Goal: Task Accomplishment & Management: Manage account settings

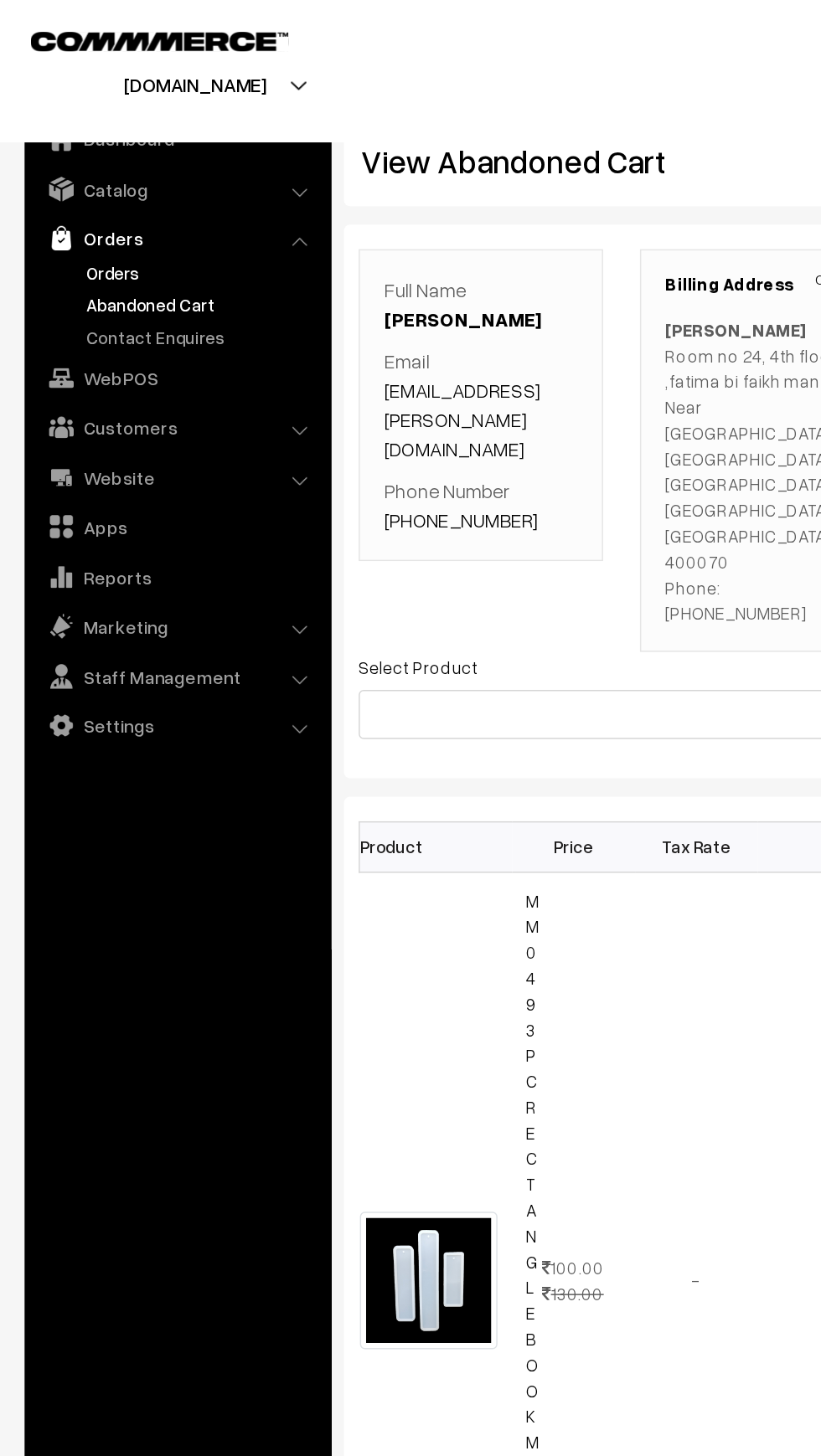
click at [63, 184] on link "Orders" at bounding box center [137, 186] width 166 height 17
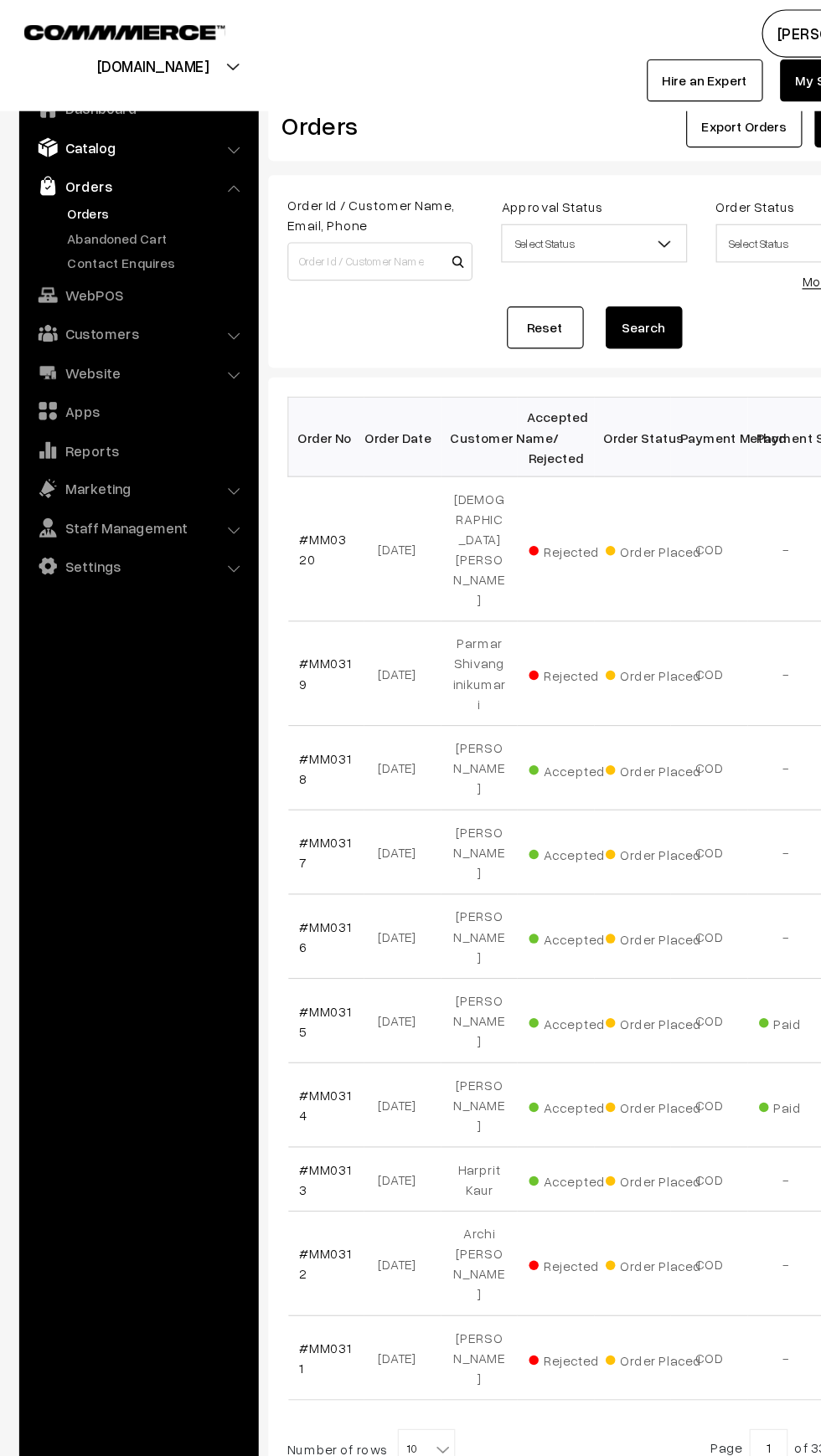
click at [56, 134] on link "Catalog" at bounding box center [120, 128] width 199 height 30
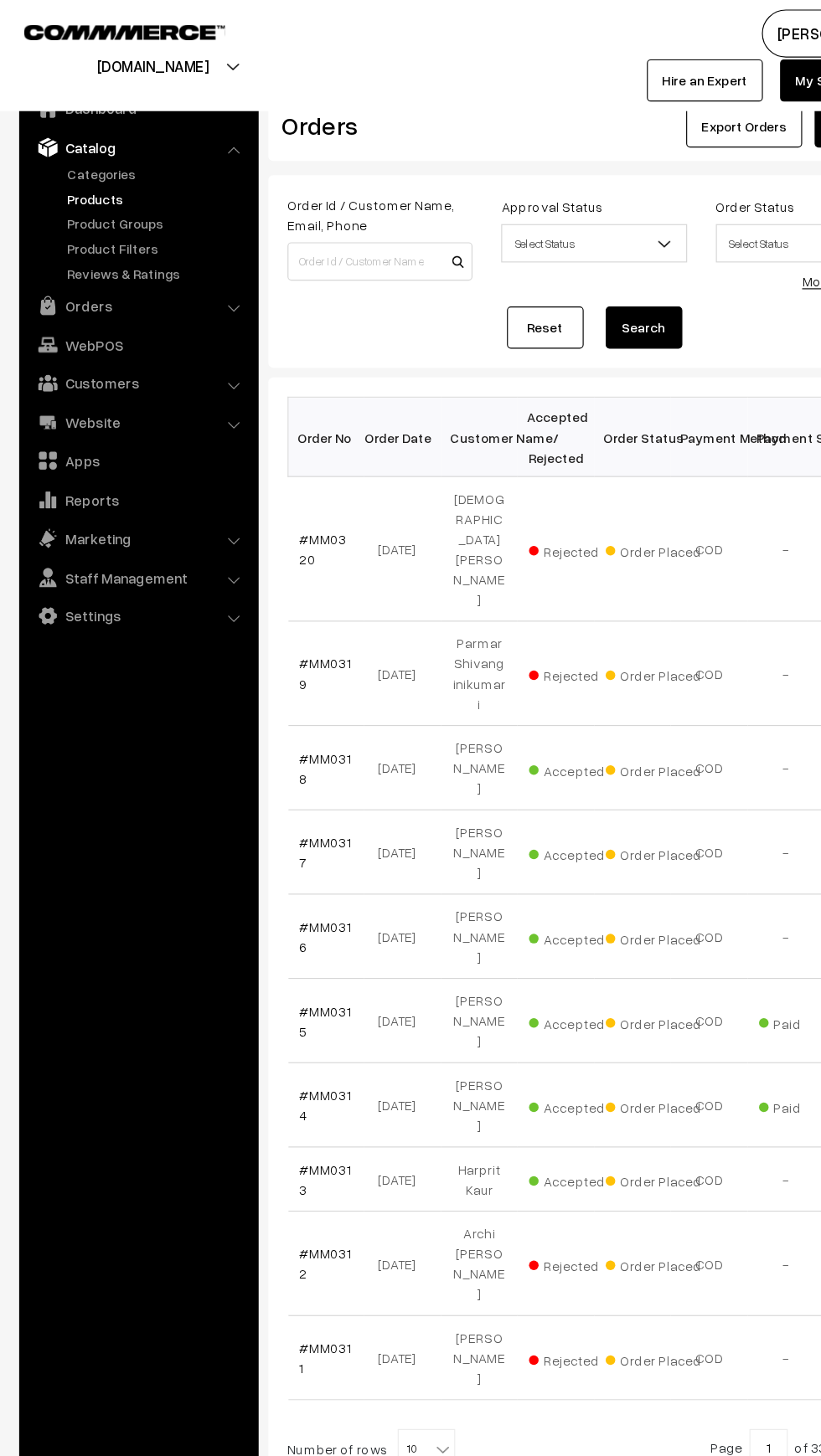
click at [62, 174] on link "Products" at bounding box center [137, 173] width 166 height 17
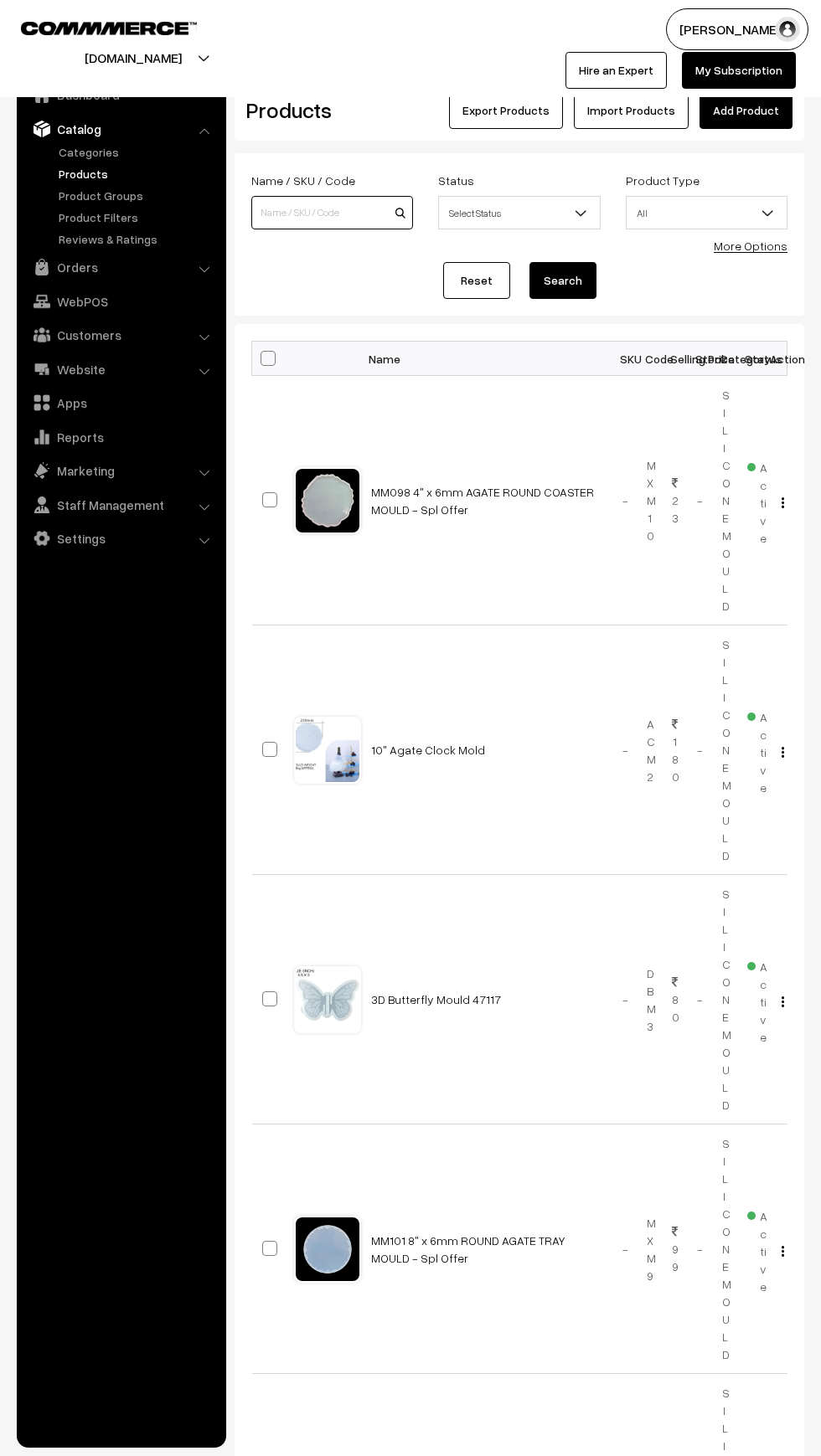
click at [295, 199] on input at bounding box center [332, 213] width 162 height 33
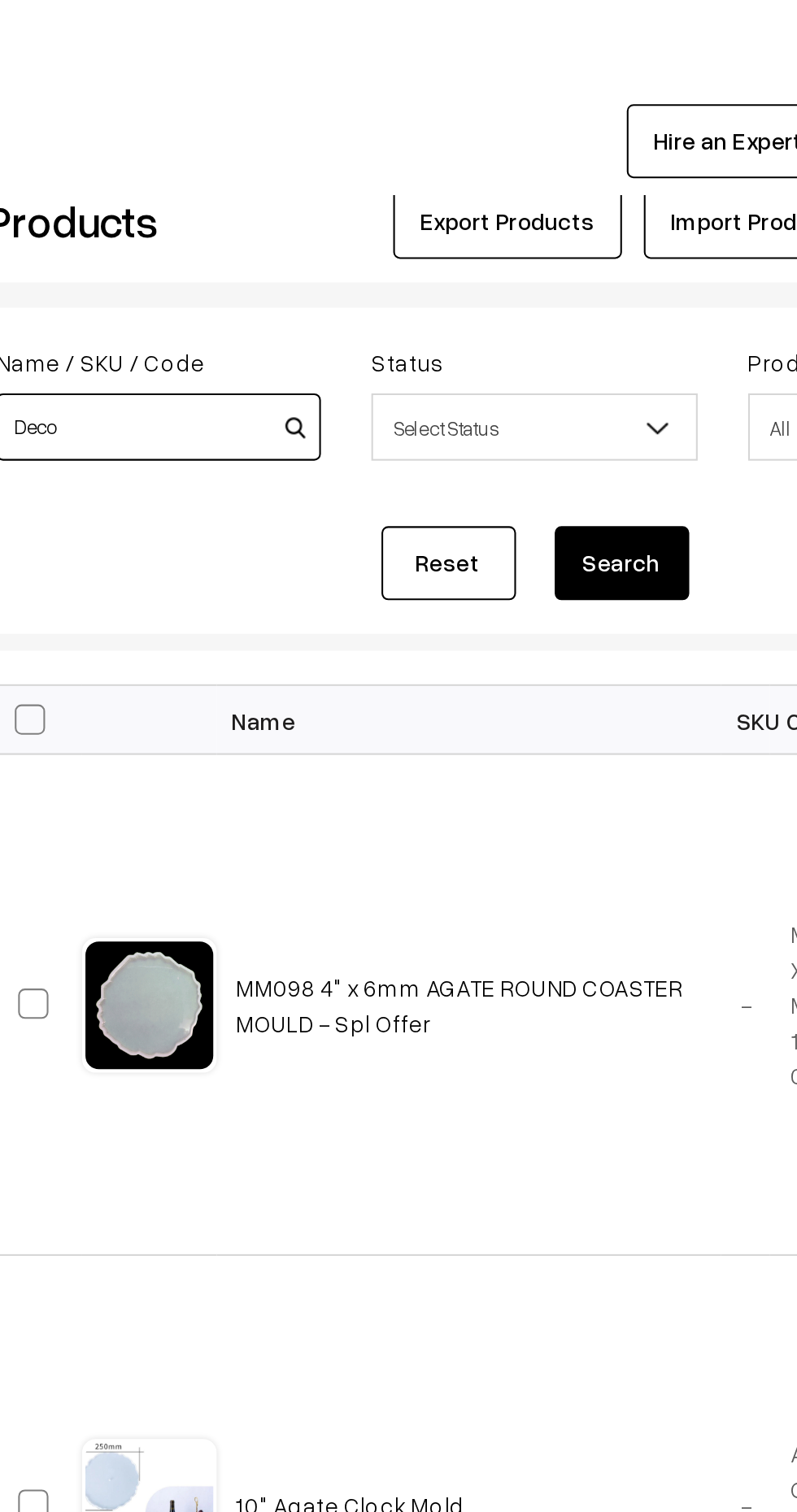
type input "Deco"
click at [554, 282] on button "Search" at bounding box center [547, 272] width 65 height 36
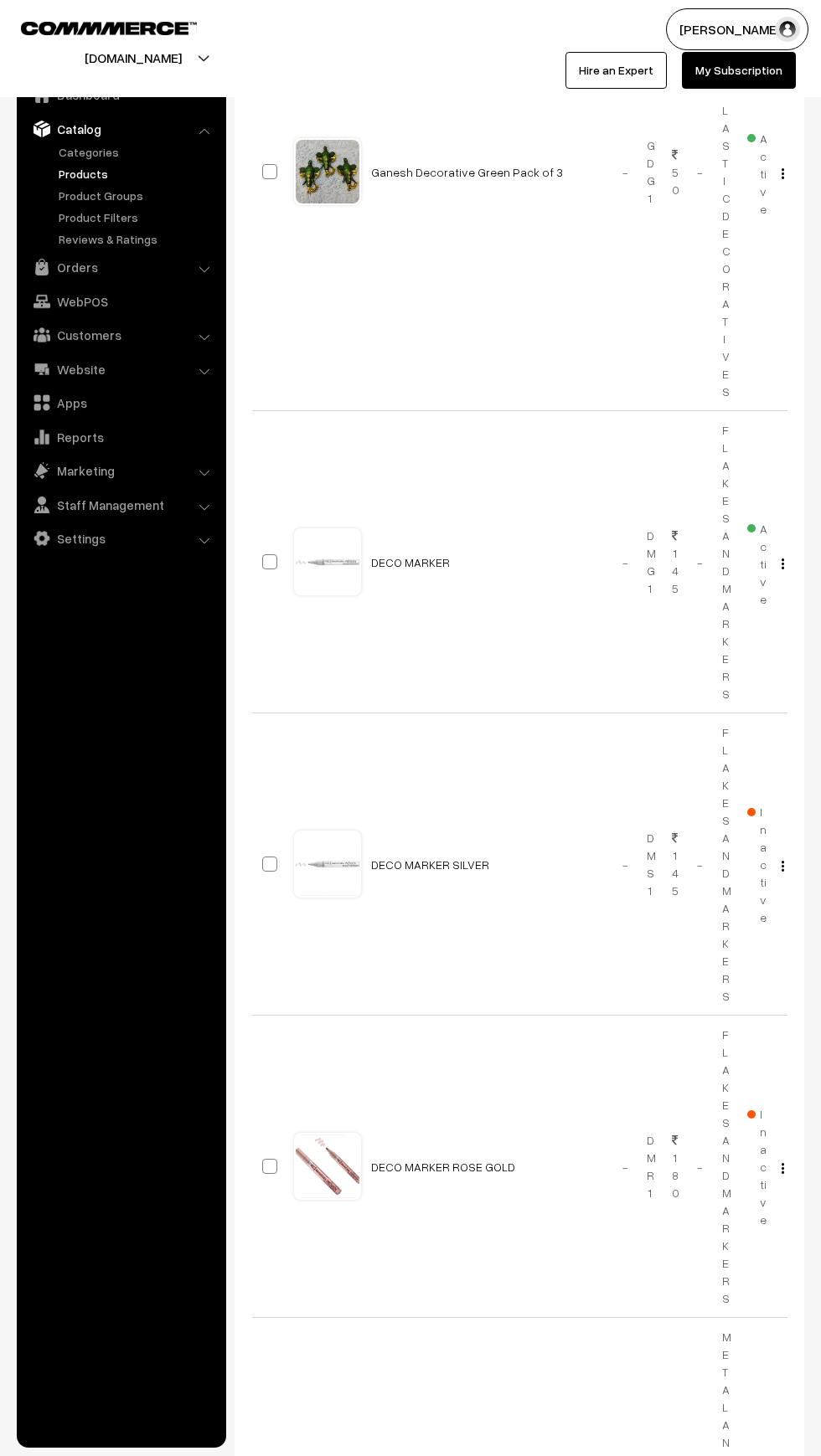
scroll to position [1879, 0]
click at [406, 559] on link "DECO MARKER" at bounding box center [410, 560] width 79 height 14
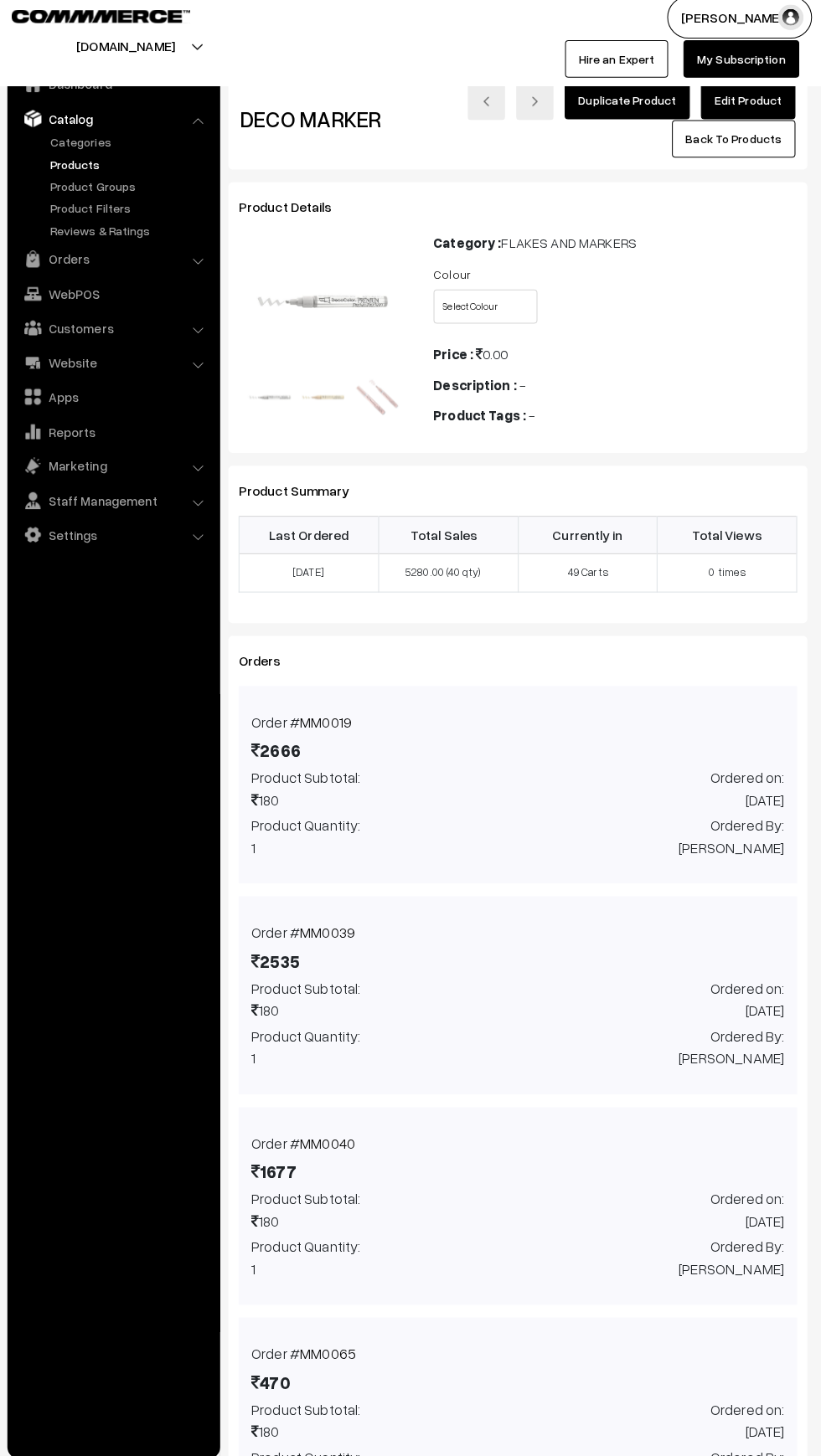
click at [733, 105] on link "Edit Product" at bounding box center [746, 111] width 93 height 37
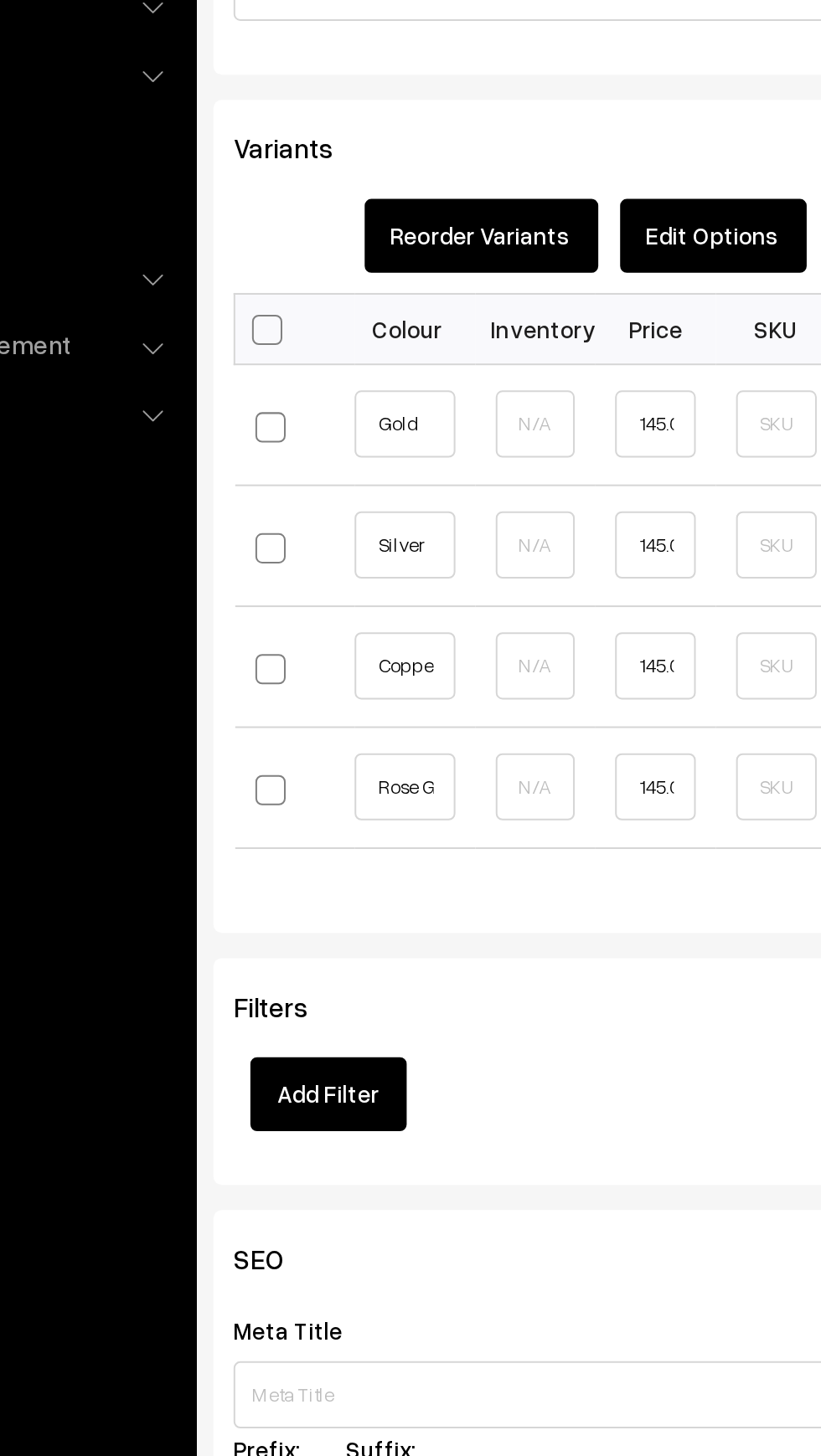
scroll to position [0, 12]
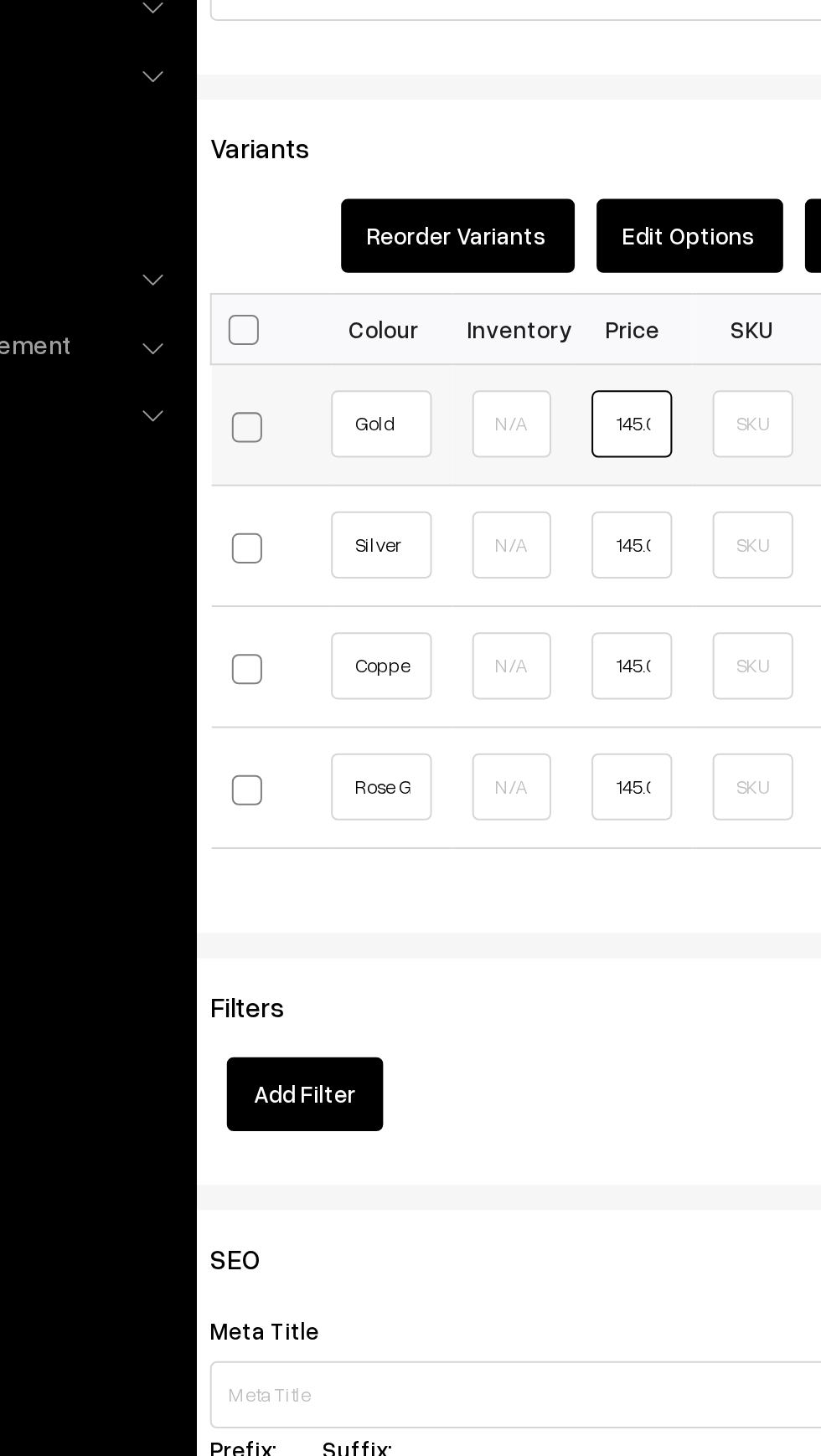
click at [447, 546] on input "145.00" at bounding box center [443, 545] width 40 height 33
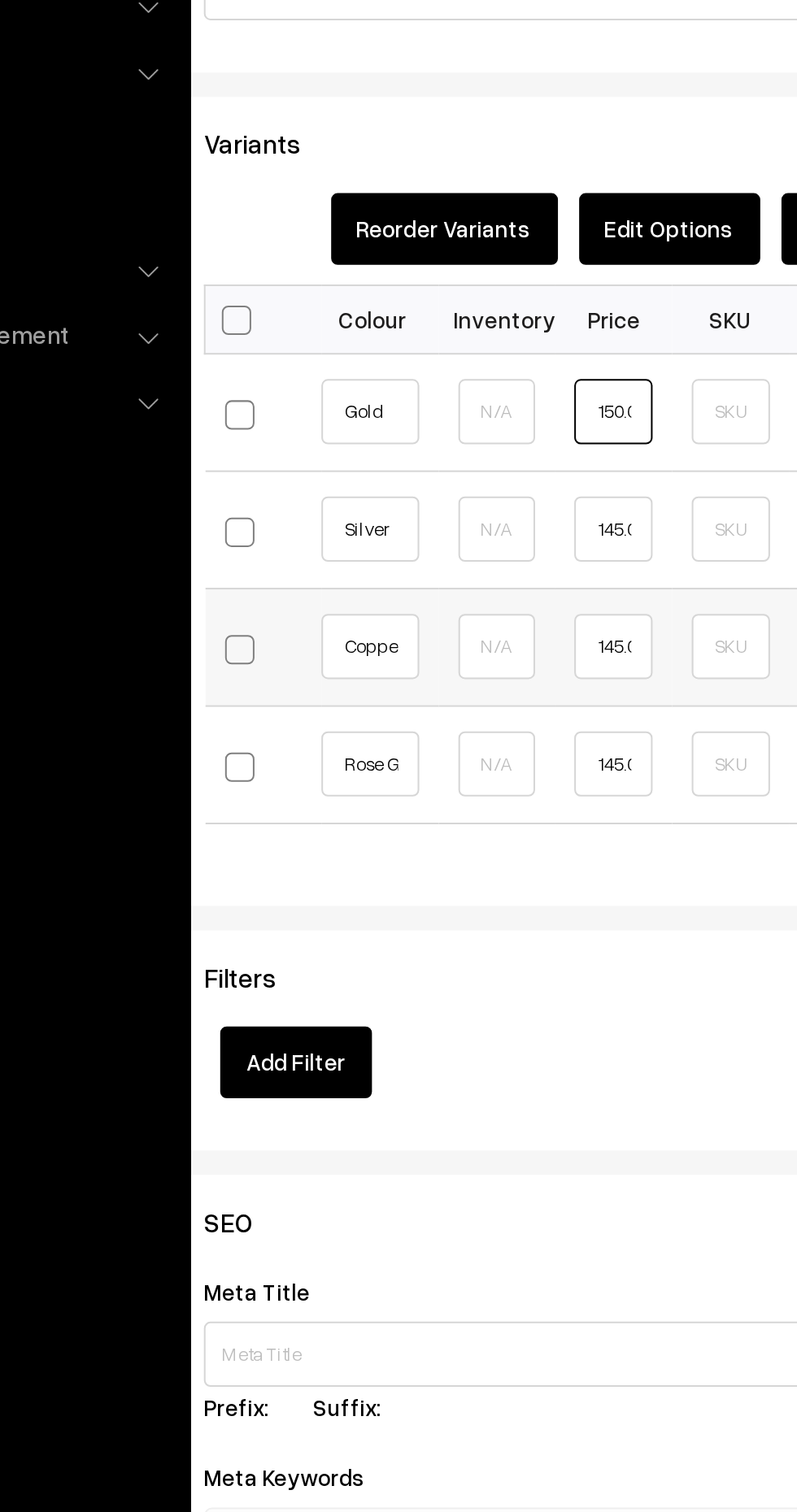
type input "150.00"
click at [431, 646] on input "145.00" at bounding box center [430, 646] width 39 height 33
type input "155.00"
click at [432, 702] on input "145.00" at bounding box center [430, 705] width 39 height 33
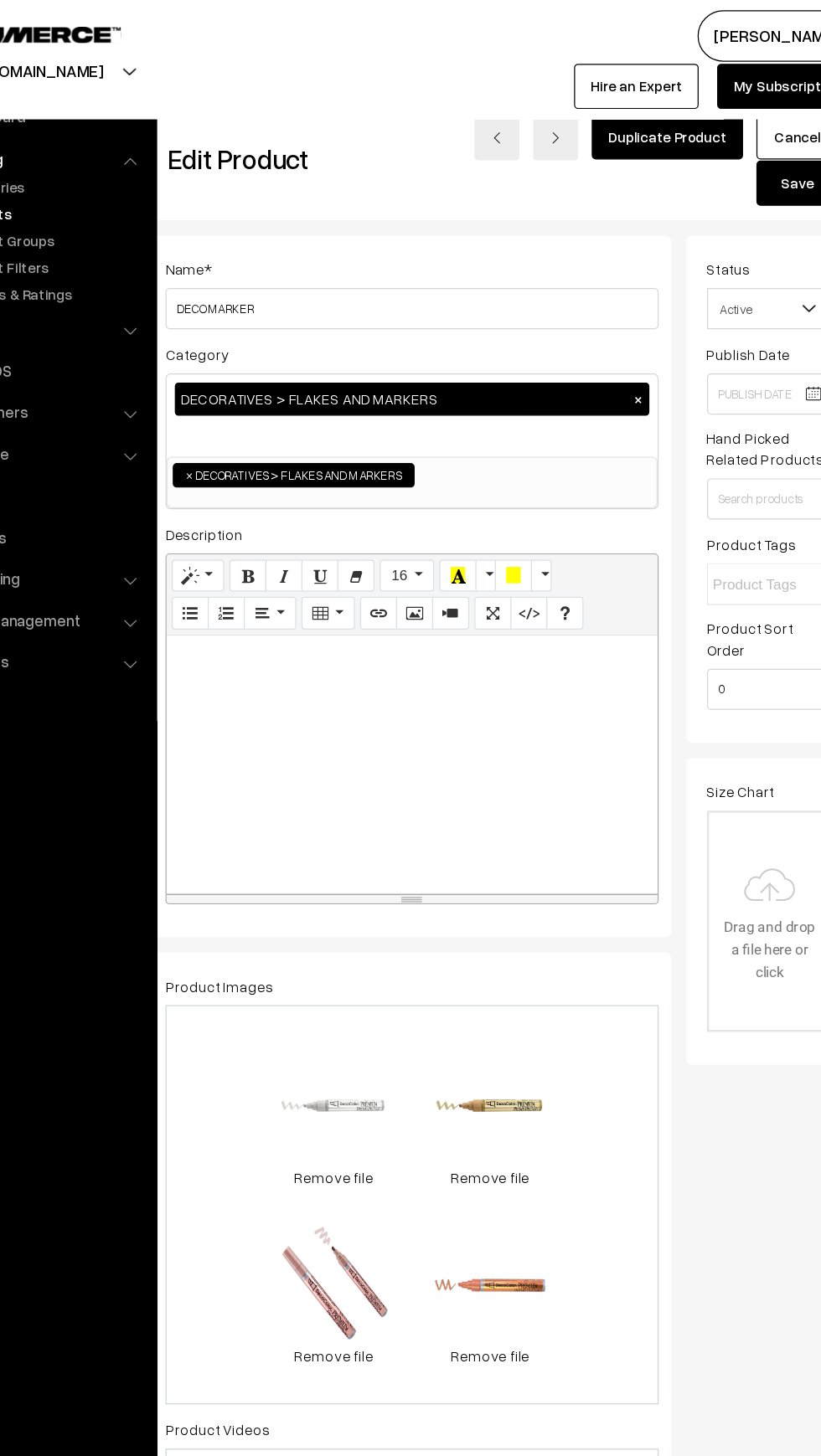
scroll to position [0, 0]
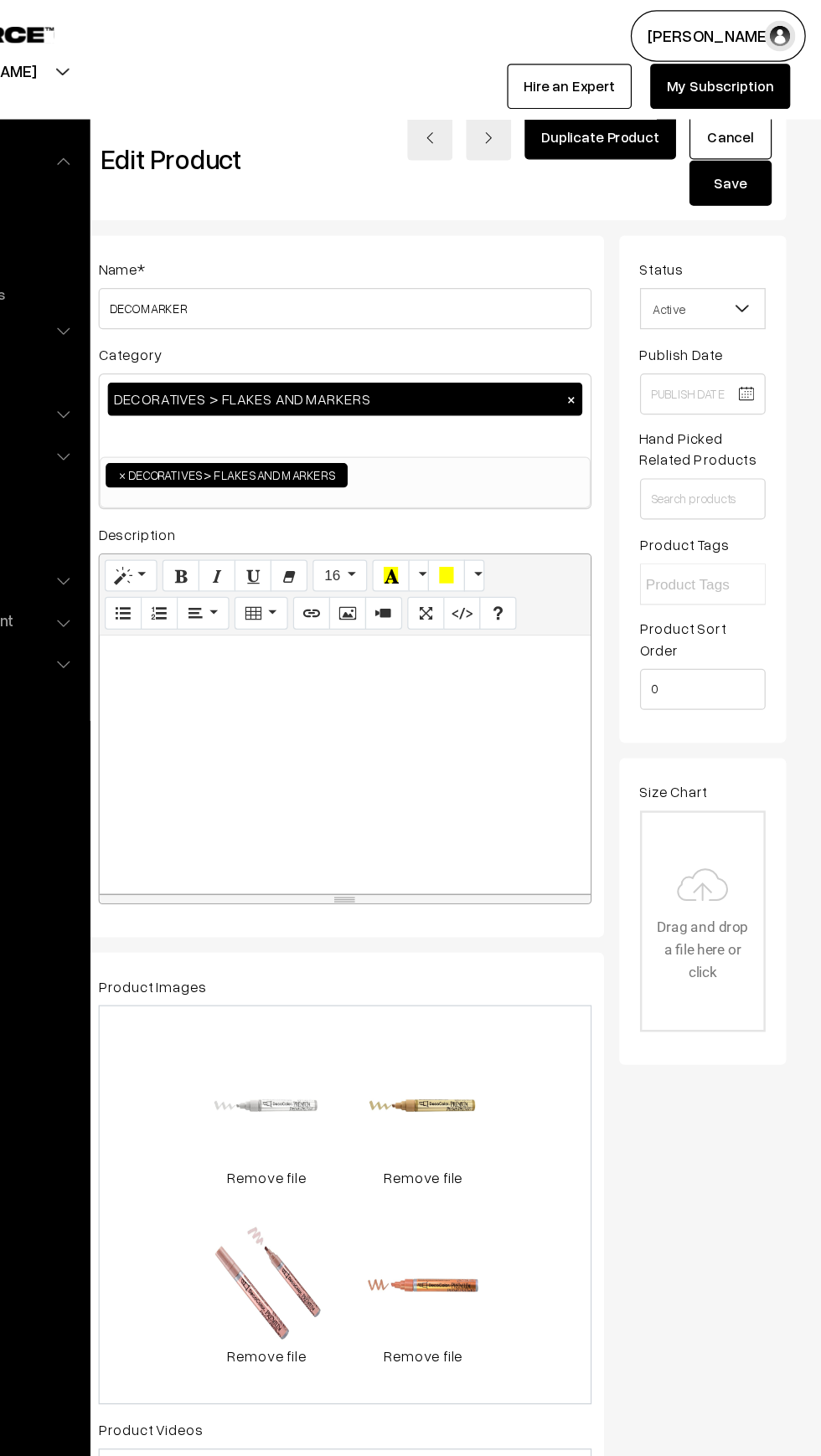
type input "155.00"
click at [743, 162] on button "Save" at bounding box center [747, 148] width 67 height 37
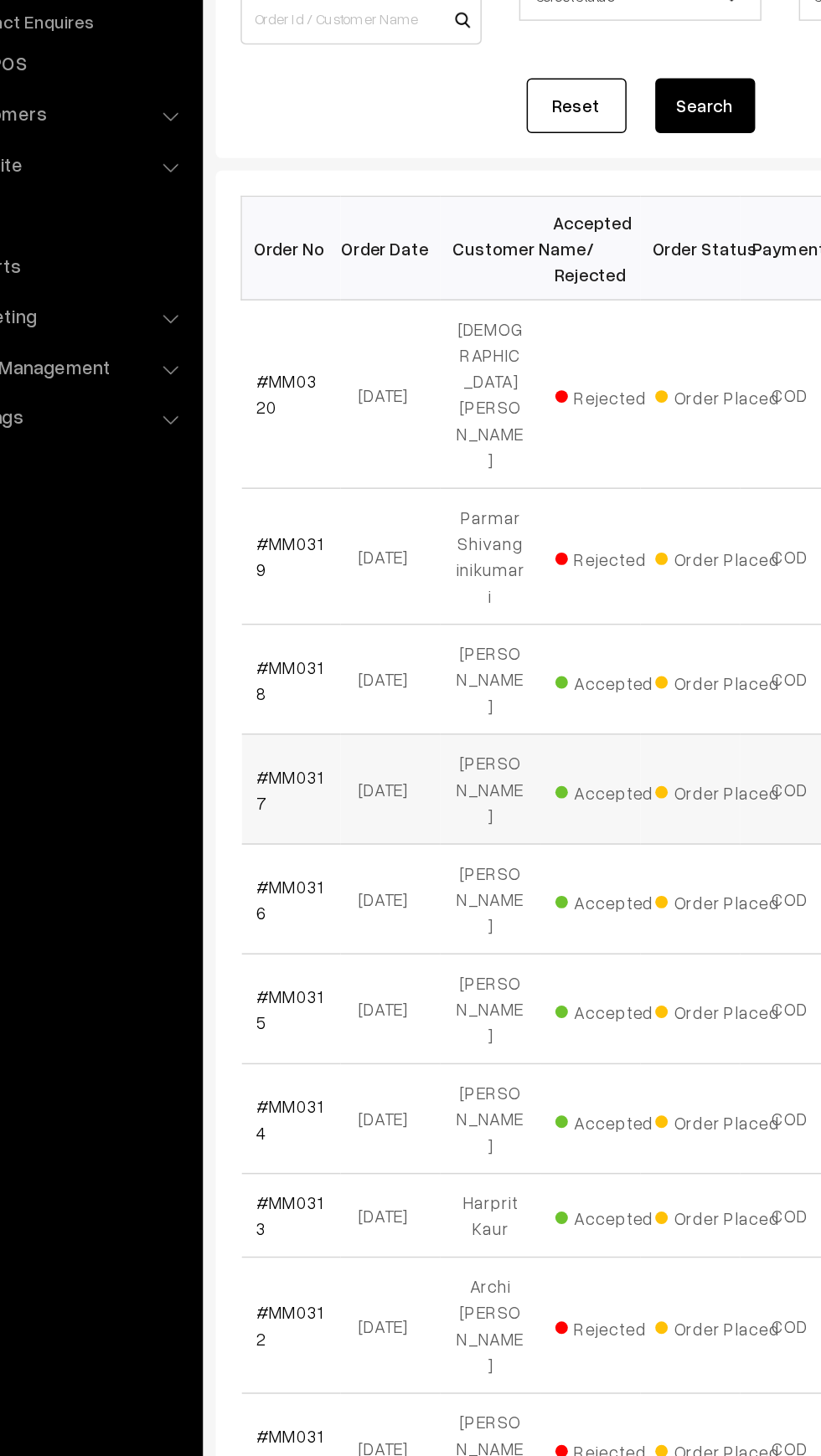
click at [285, 709] on td "#MM0317" at bounding box center [286, 745] width 67 height 73
click at [282, 656] on link "#MM0318" at bounding box center [285, 671] width 45 height 32
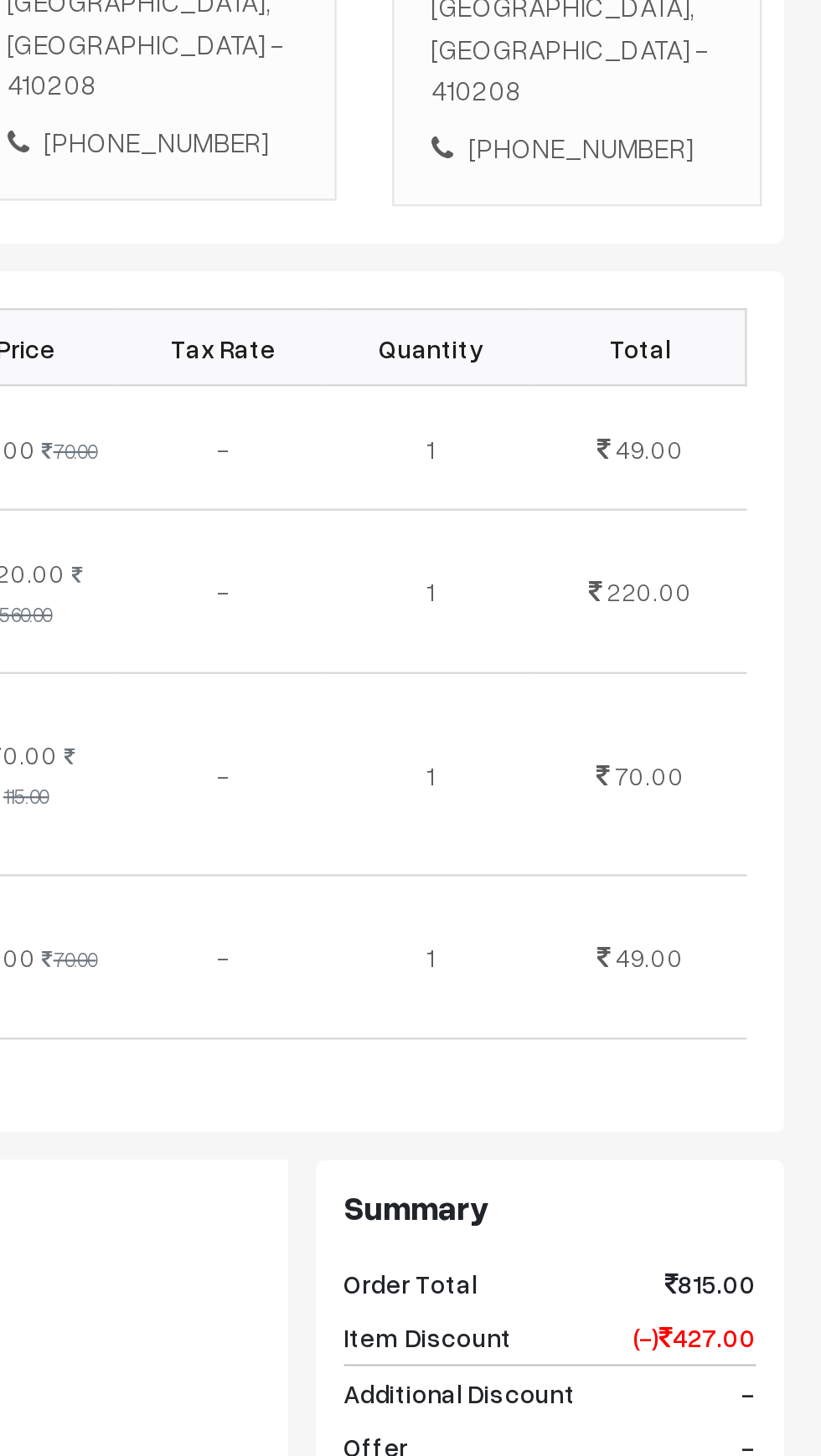
scroll to position [5, 0]
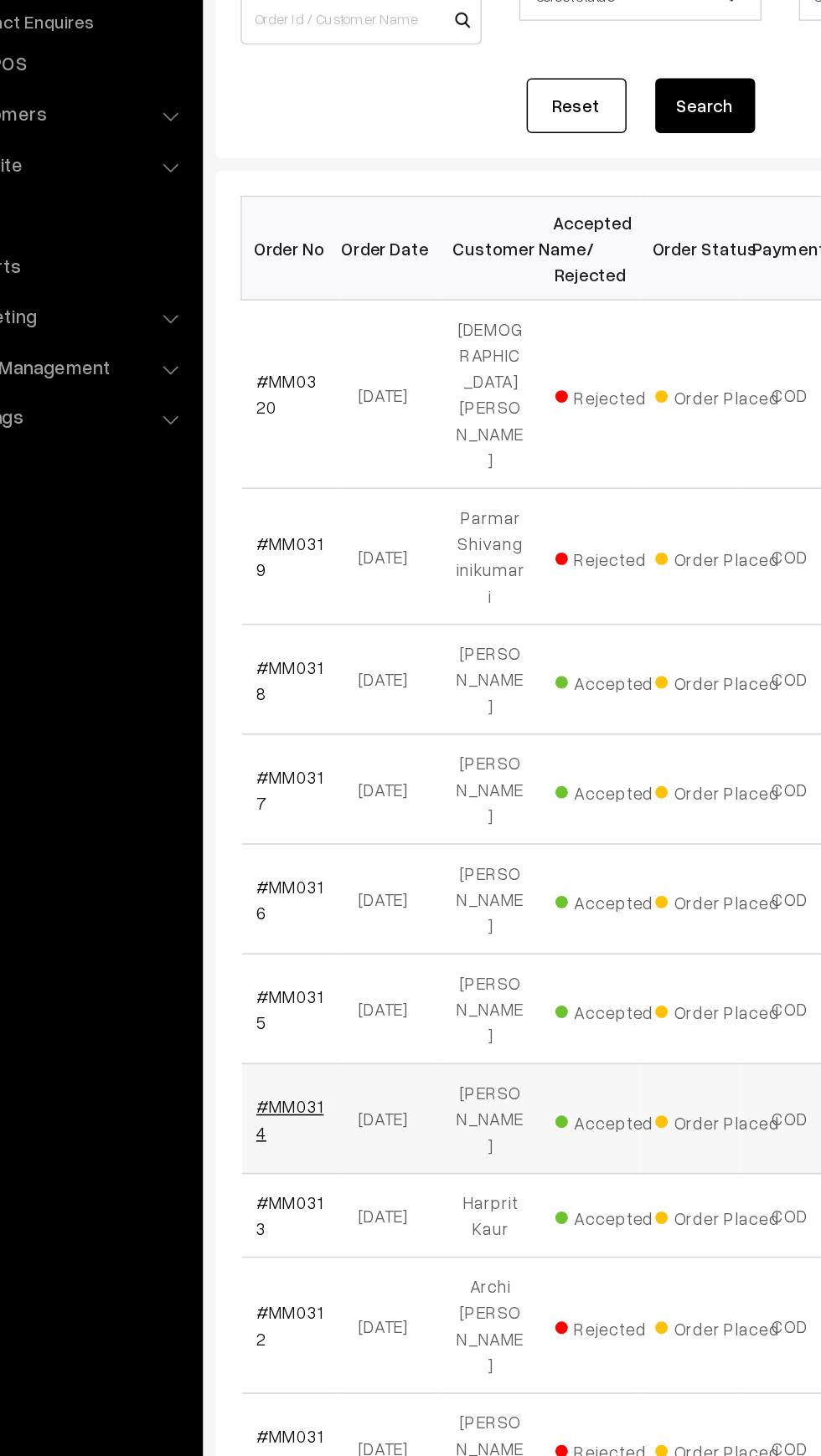
click at [265, 950] on link "#MM0314" at bounding box center [285, 966] width 45 height 32
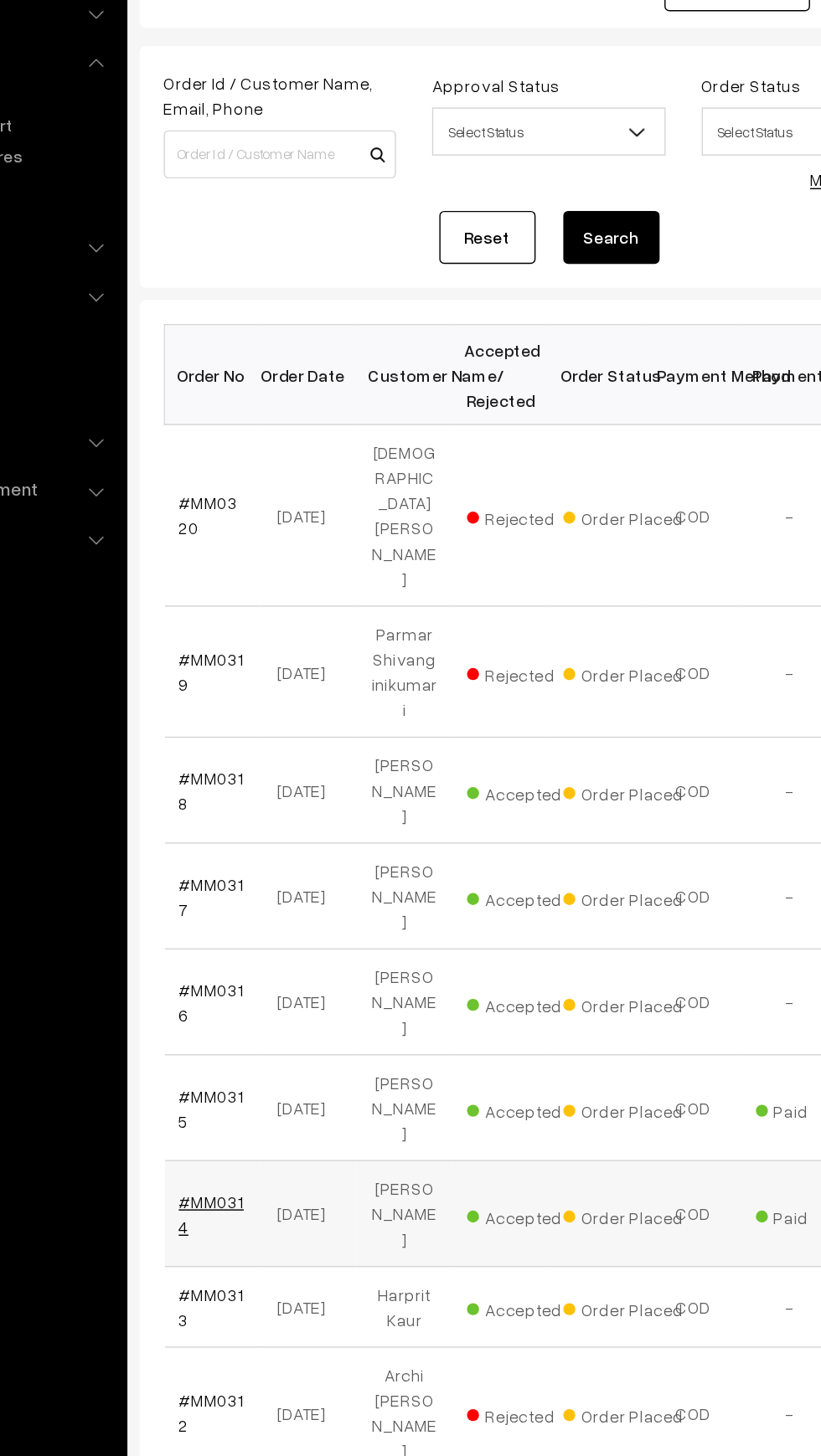
click at [293, 950] on link "#MM0314" at bounding box center [285, 966] width 45 height 32
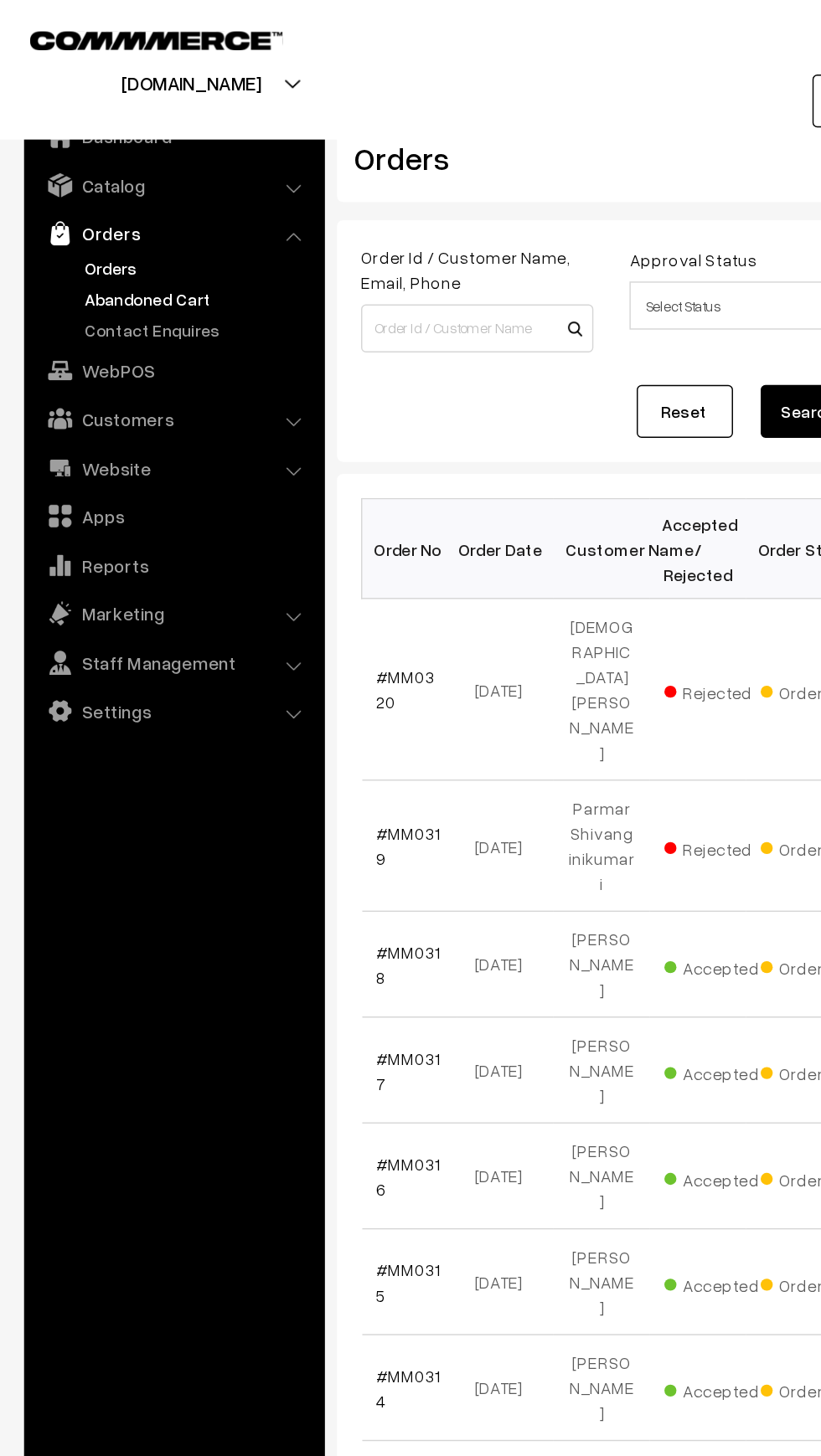
click at [78, 206] on link "Abandoned Cart" at bounding box center [137, 207] width 166 height 17
